Goal: Book appointment/travel/reservation

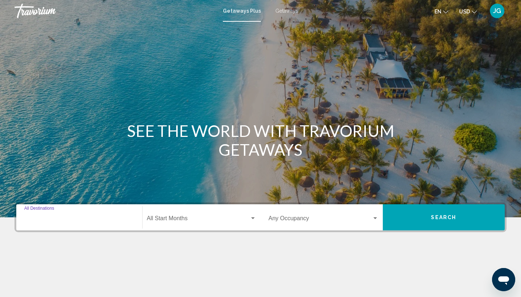
click at [112, 221] on input "Destination All Destinations" at bounding box center [79, 219] width 110 height 7
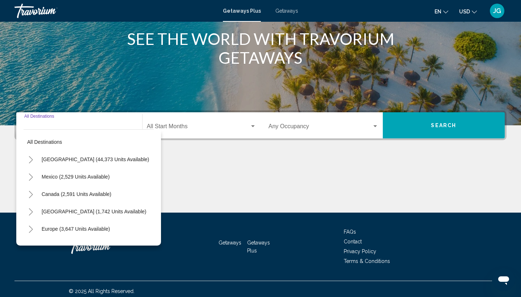
scroll to position [96, 0]
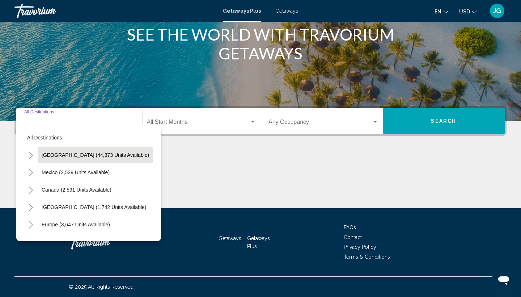
click at [89, 158] on button "[GEOGRAPHIC_DATA] (44,373 units available)" at bounding box center [95, 155] width 115 height 17
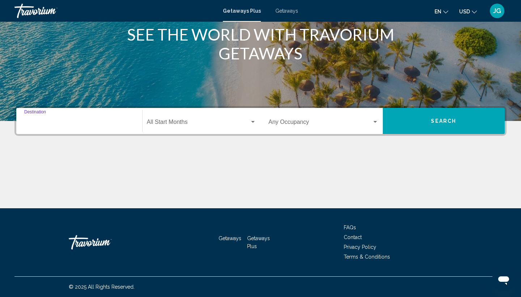
type input "**********"
click at [234, 128] on div "Start Month All Start Months" at bounding box center [202, 121] width 110 height 23
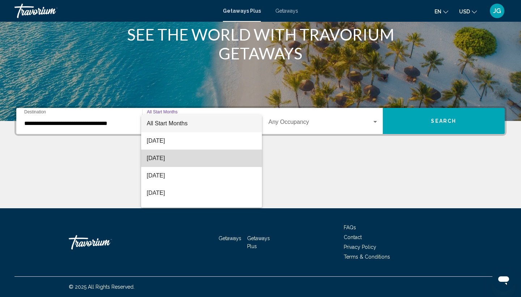
click at [177, 158] on span "[DATE]" at bounding box center [202, 157] width 110 height 17
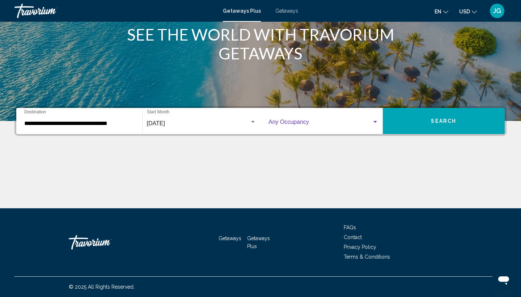
click at [373, 123] on div "Search widget" at bounding box center [375, 122] width 7 height 6
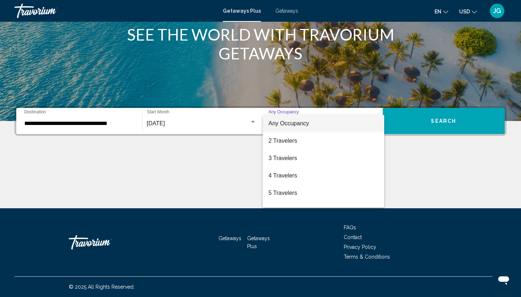
click at [369, 120] on span "Any Occupancy" at bounding box center [323, 123] width 110 height 17
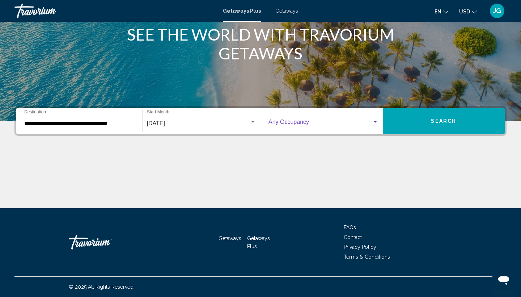
click at [418, 122] on button "Search" at bounding box center [444, 121] width 122 height 26
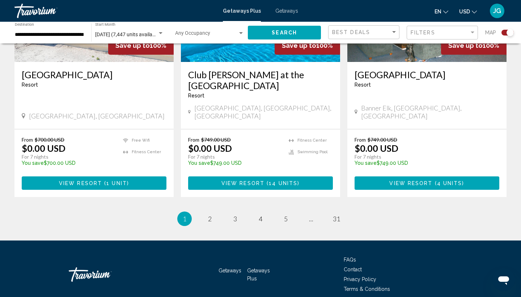
scroll to position [1112, 0]
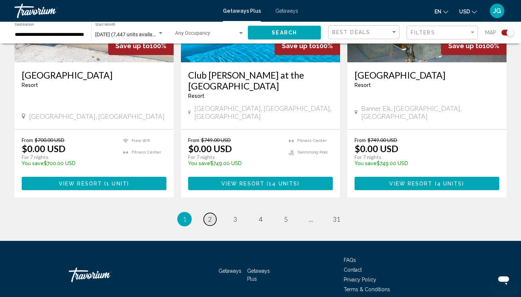
click at [210, 215] on span "2" at bounding box center [210, 219] width 4 height 8
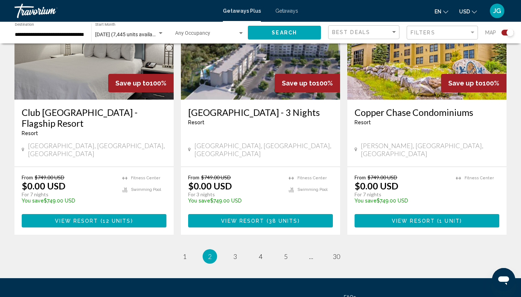
scroll to position [1123, 0]
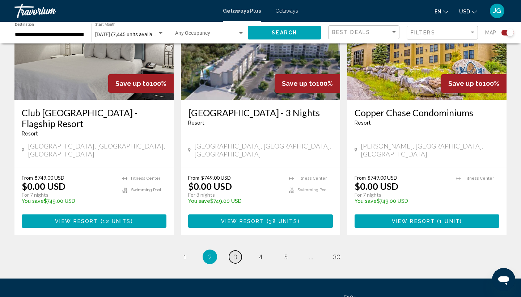
click at [235, 253] on span "3" at bounding box center [235, 257] width 4 height 8
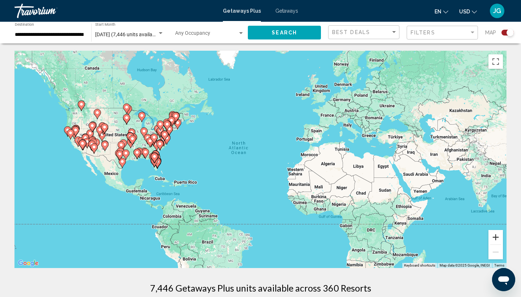
click at [498, 233] on button "Zoom in" at bounding box center [495, 237] width 14 height 14
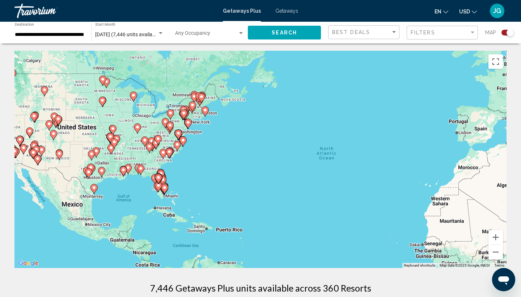
drag, startPoint x: 144, startPoint y: 128, endPoint x: 256, endPoint y: 145, distance: 113.4
click at [256, 145] on div "To activate drag with keyboard, press Alt + Enter. Once in keyboard drag state,…" at bounding box center [260, 159] width 492 height 217
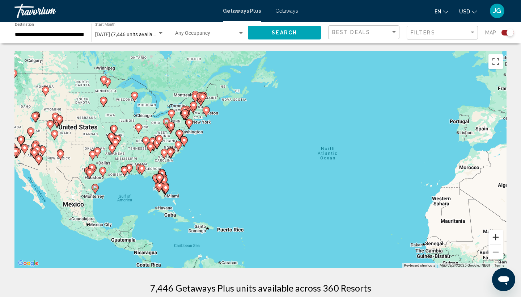
click at [494, 238] on button "Zoom in" at bounding box center [495, 237] width 14 height 14
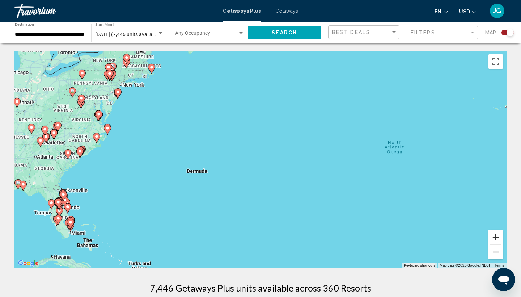
click at [494, 238] on button "Zoom in" at bounding box center [495, 237] width 14 height 14
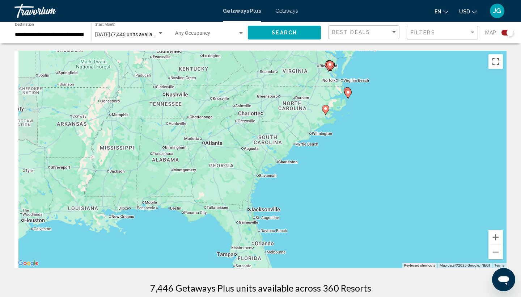
drag, startPoint x: 80, startPoint y: 97, endPoint x: 476, endPoint y: 85, distance: 395.6
click at [476, 85] on div "To activate drag with keyboard, press Alt + Enter. Once in keyboard drag state,…" at bounding box center [260, 159] width 492 height 217
